Goal: Transaction & Acquisition: Purchase product/service

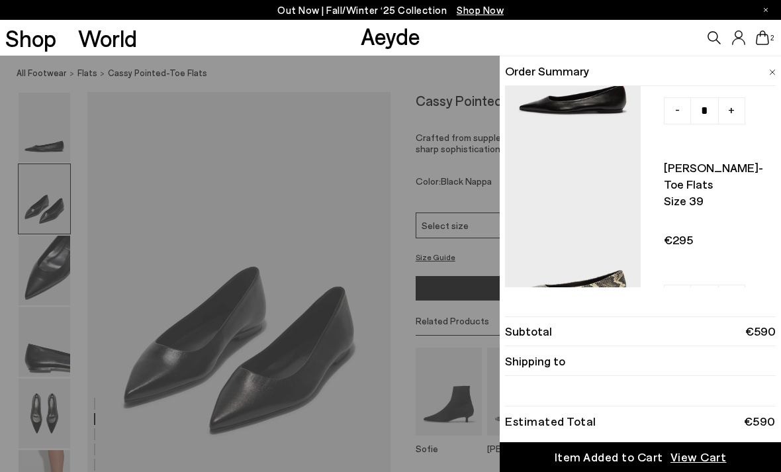
scroll to position [130, 0]
type input "*"
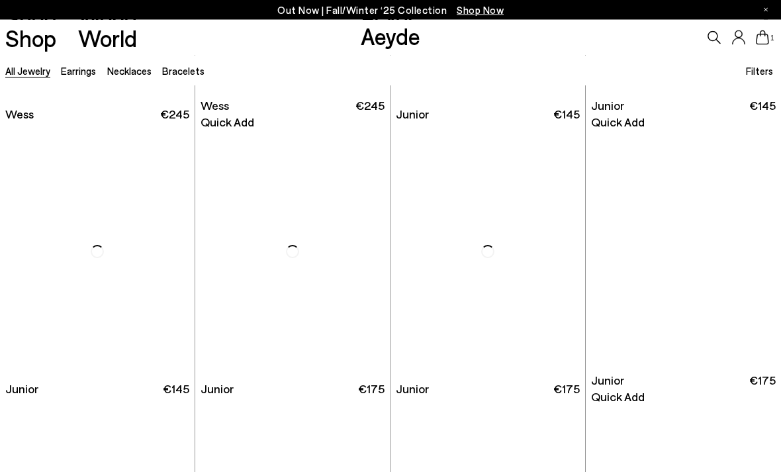
scroll to position [1389, 0]
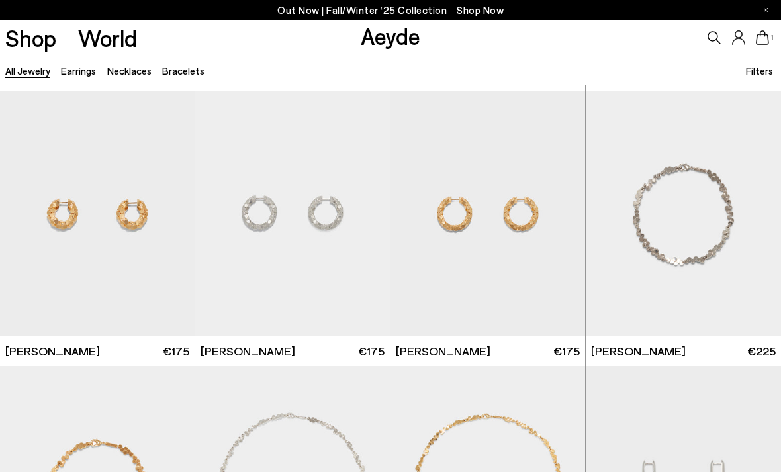
scroll to position [2737, 0]
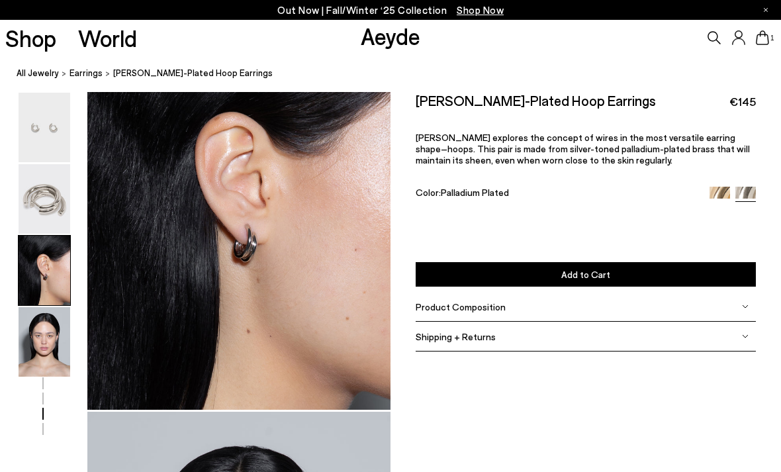
scroll to position [812, 0]
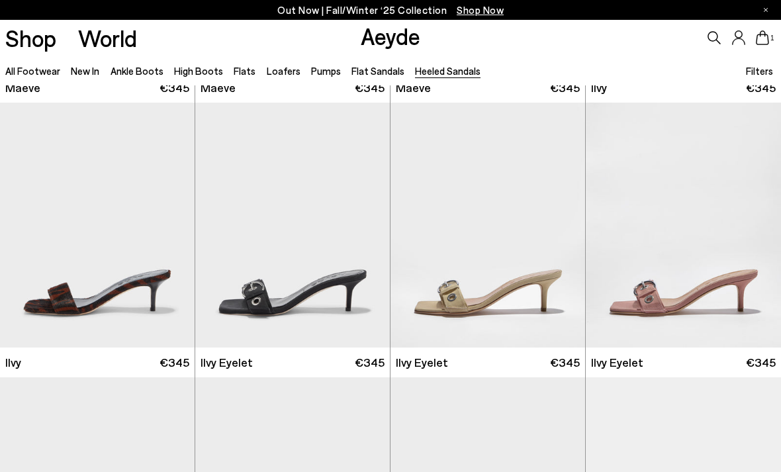
scroll to position [1629, 0]
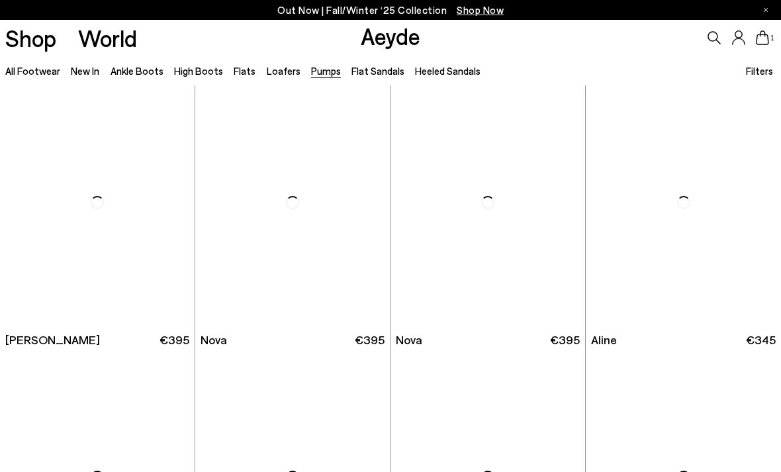
scroll to position [4396, 0]
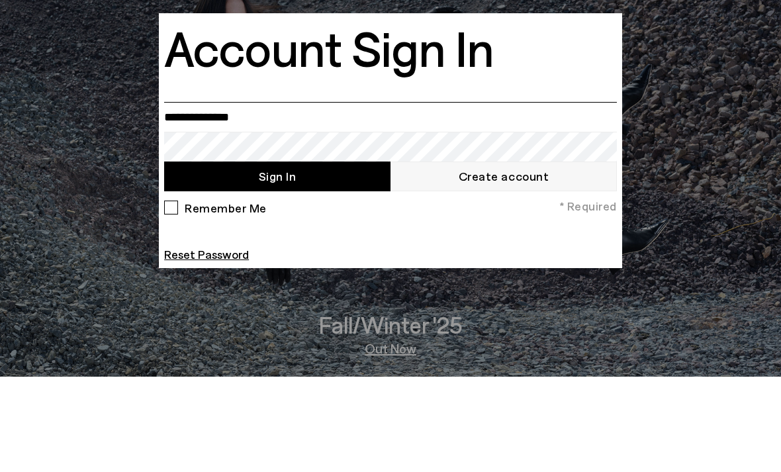
type input "**********"
click at [277, 257] on button "Sign In" at bounding box center [277, 272] width 226 height 30
